Goal: Task Accomplishment & Management: Use online tool/utility

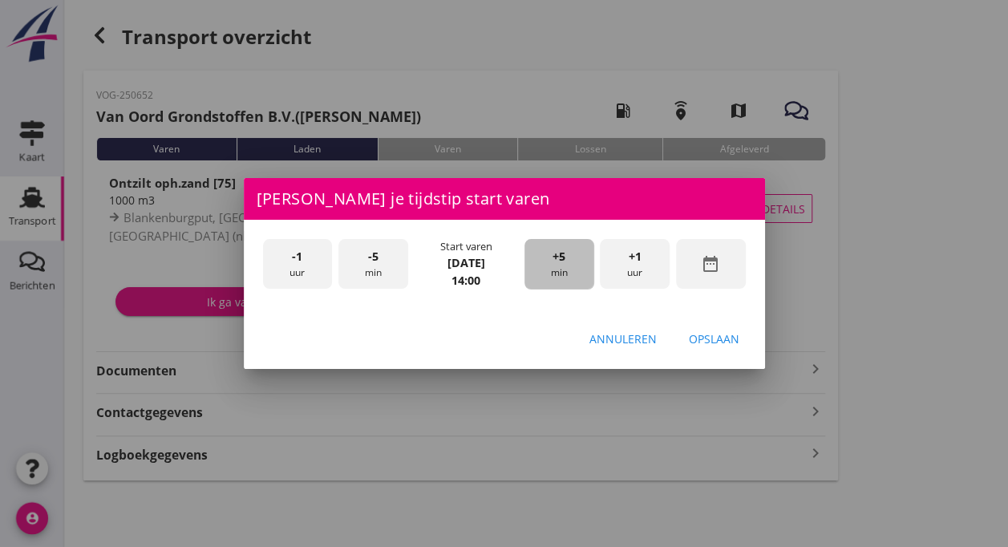
click at [543, 254] on div "+5 min" at bounding box center [559, 264] width 70 height 51
click at [707, 343] on div "Opslaan" at bounding box center [714, 338] width 51 height 17
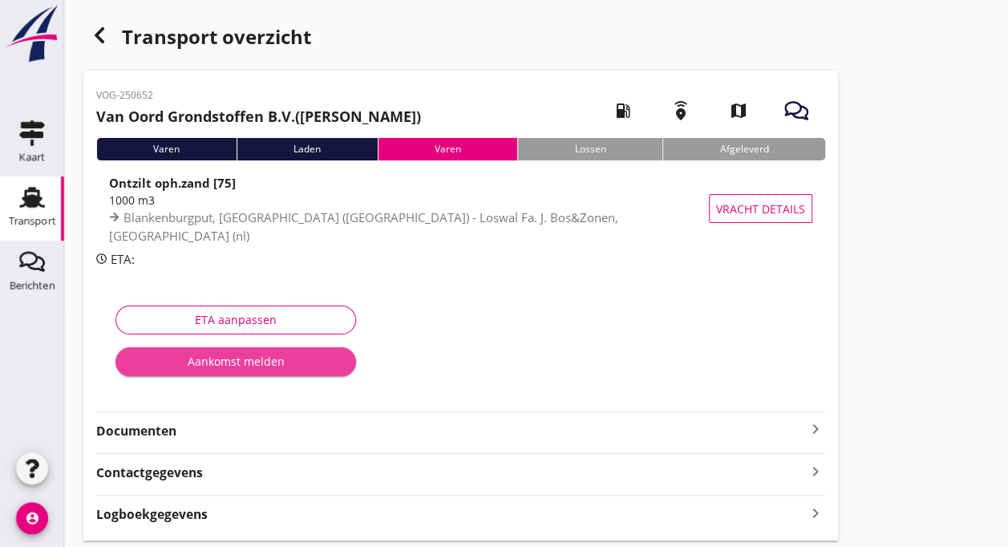
click at [265, 364] on div "Aankomst melden" at bounding box center [235, 361] width 215 height 17
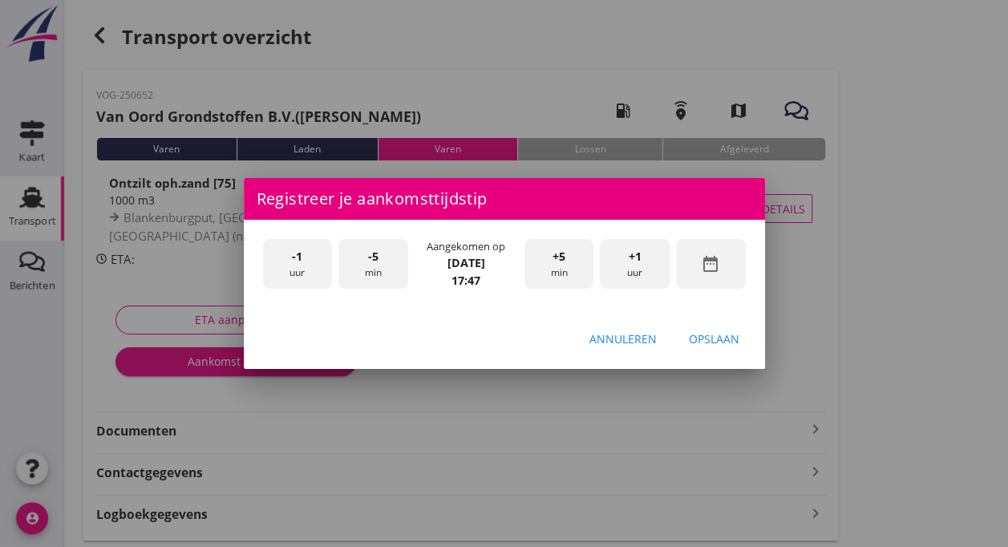
click at [380, 261] on div "-5 min" at bounding box center [373, 264] width 70 height 51
click at [715, 340] on div "Opslaan" at bounding box center [714, 338] width 51 height 17
